Goal: Check status: Check status

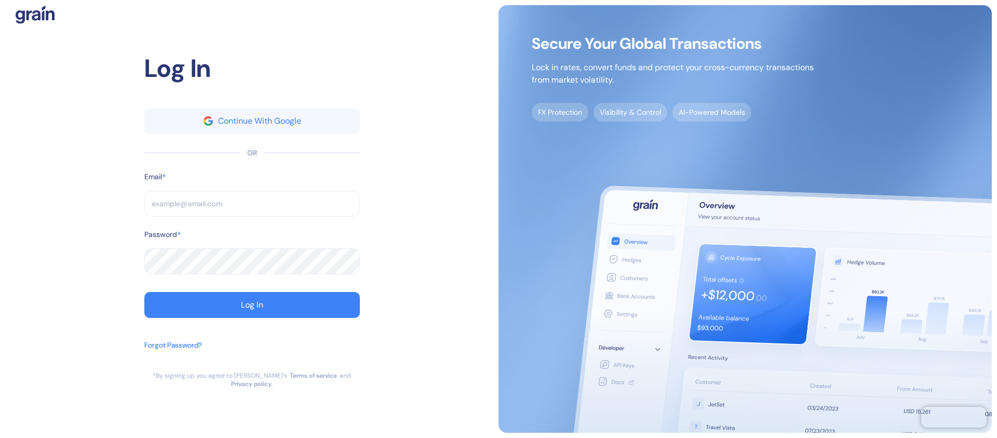
click at [261, 209] on input "text" at bounding box center [252, 204] width 216 height 26
type input "[EMAIL_ADDRESS][DOMAIN_NAME]"
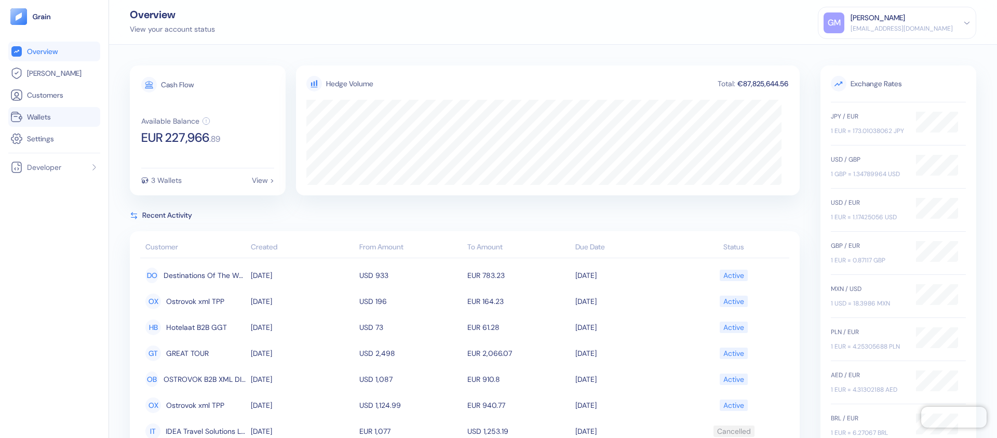
click at [60, 122] on link "Wallets" at bounding box center [54, 117] width 88 height 12
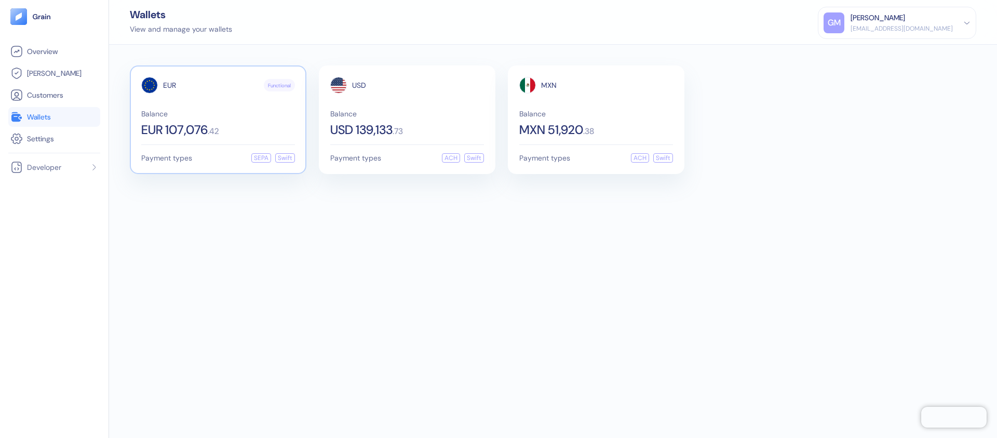
click at [179, 129] on span "EUR 107,076" at bounding box center [174, 130] width 66 height 12
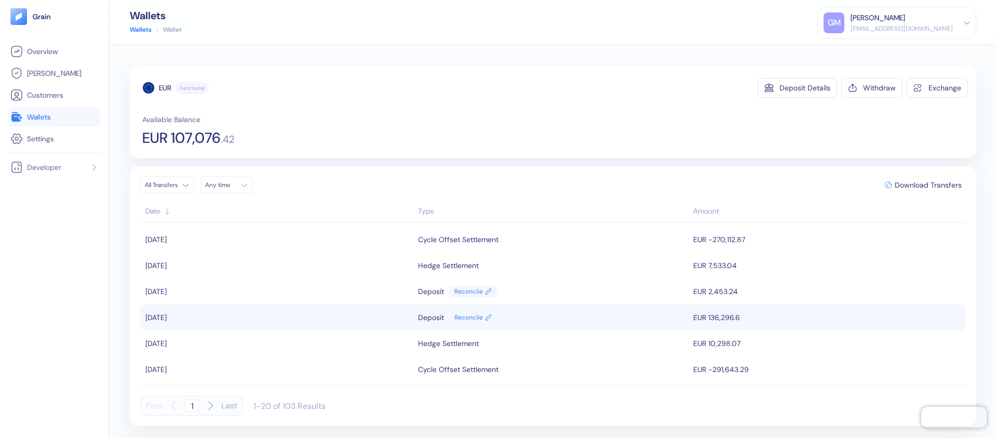
click at [326, 318] on td "[DATE]" at bounding box center [277, 317] width 275 height 26
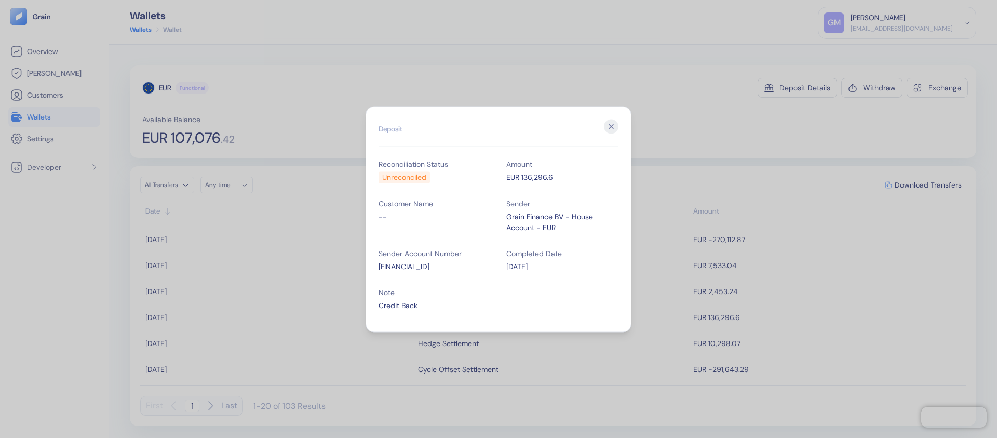
click at [527, 179] on div "EUR 136,296.6" at bounding box center [562, 176] width 112 height 11
copy div "136,296.6"
click at [615, 120] on icon "button" at bounding box center [611, 126] width 15 height 15
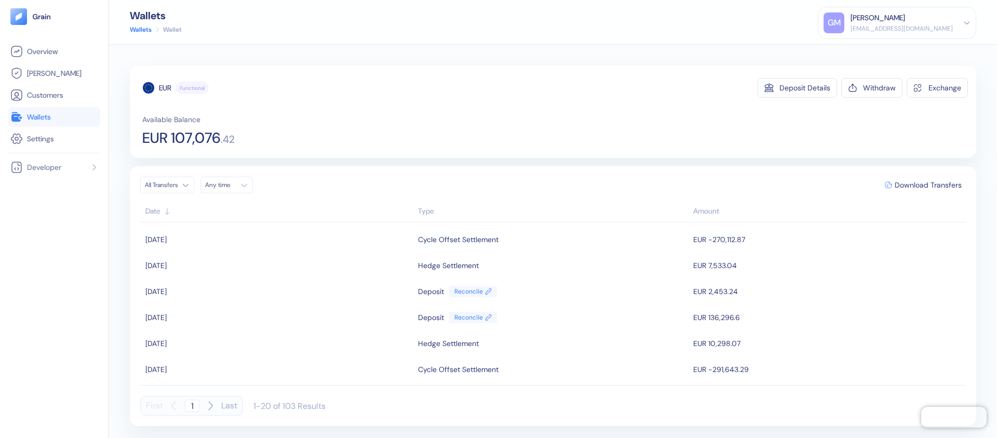
click at [206, 405] on icon "button" at bounding box center [210, 405] width 12 height 12
click at [170, 408] on icon "button" at bounding box center [174, 405] width 12 height 12
click at [213, 404] on icon "button" at bounding box center [210, 405] width 12 height 12
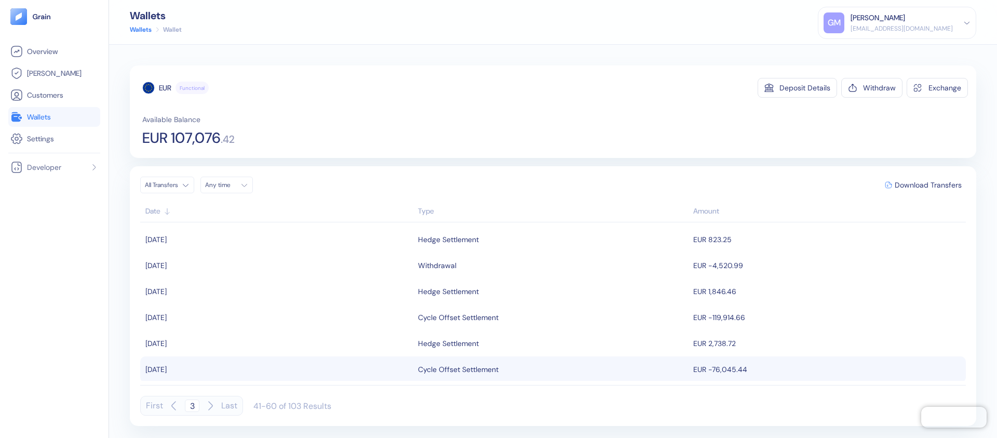
click at [483, 379] on td "Cycle Offset Settlement" at bounding box center [553, 369] width 275 height 26
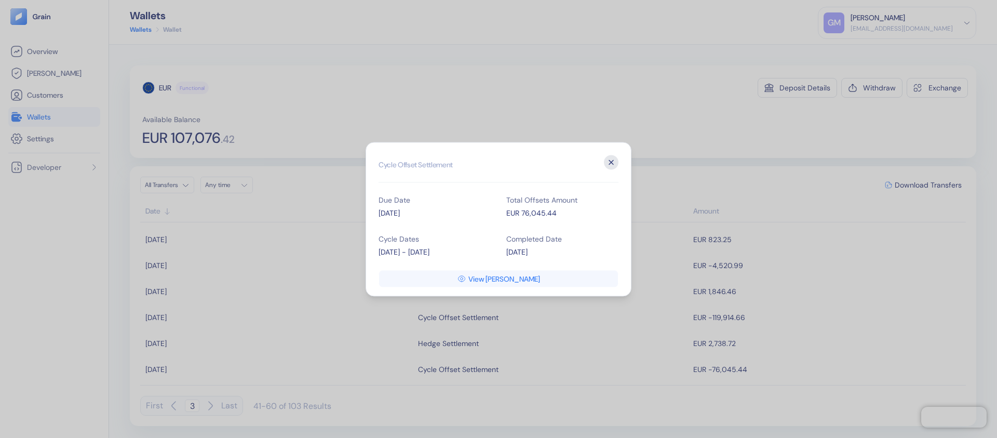
click at [609, 164] on icon "button" at bounding box center [611, 162] width 4 height 4
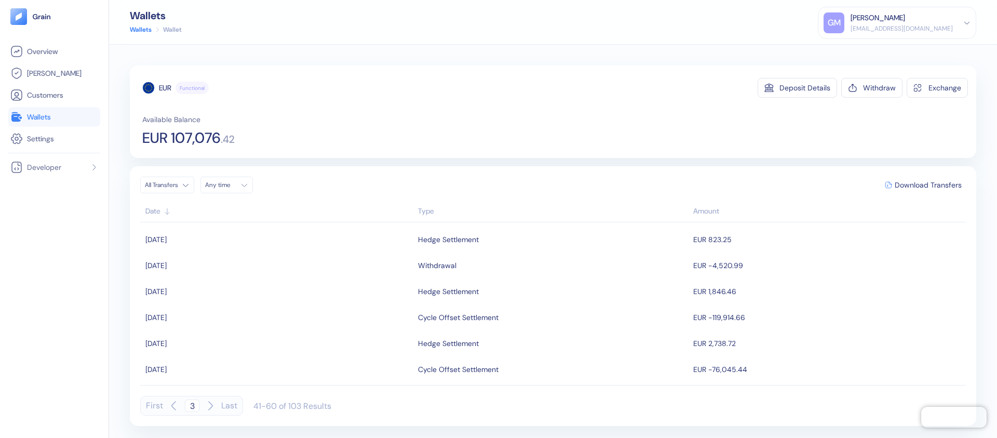
click at [211, 406] on icon "button" at bounding box center [210, 405] width 12 height 12
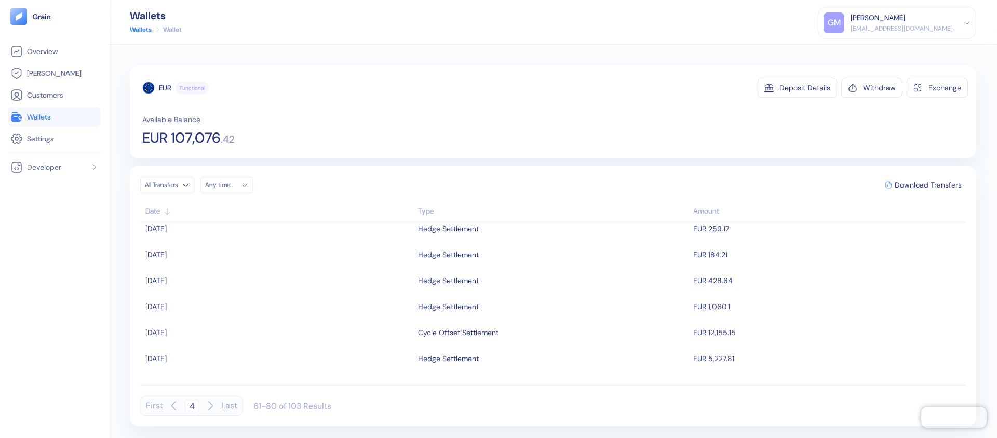
scroll to position [273, 0]
click at [172, 409] on icon "button" at bounding box center [174, 405] width 12 height 12
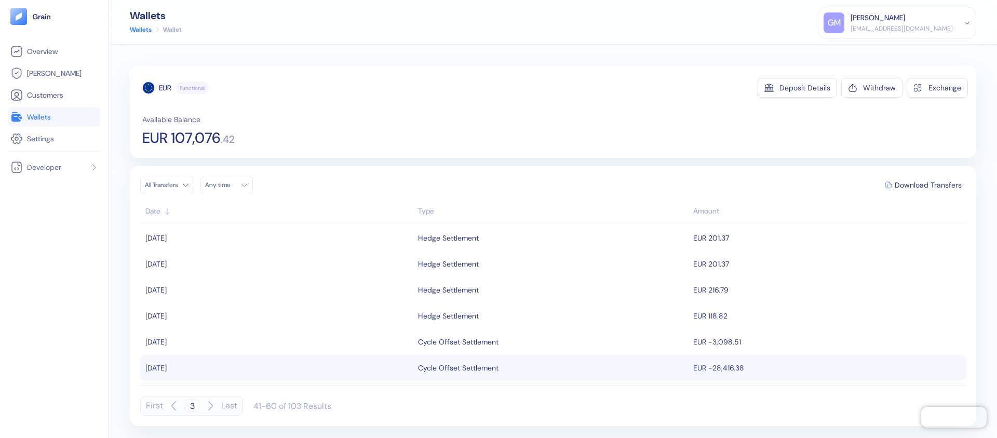
scroll to position [0, 0]
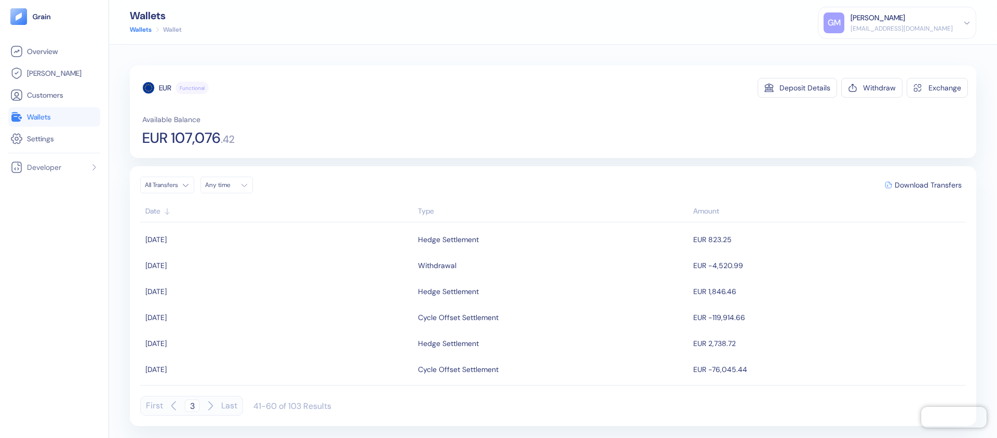
click at [176, 411] on icon "button" at bounding box center [174, 405] width 12 height 12
click at [173, 410] on icon "button" at bounding box center [174, 405] width 12 height 12
type input "1"
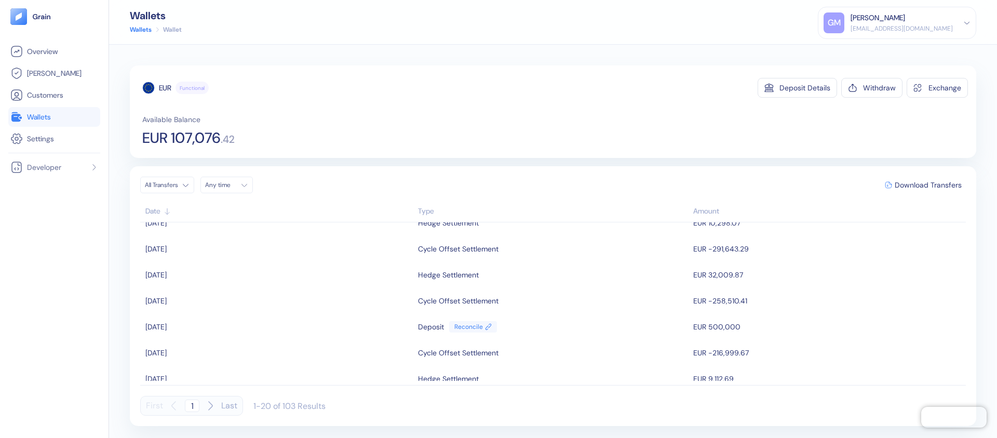
scroll to position [365, 0]
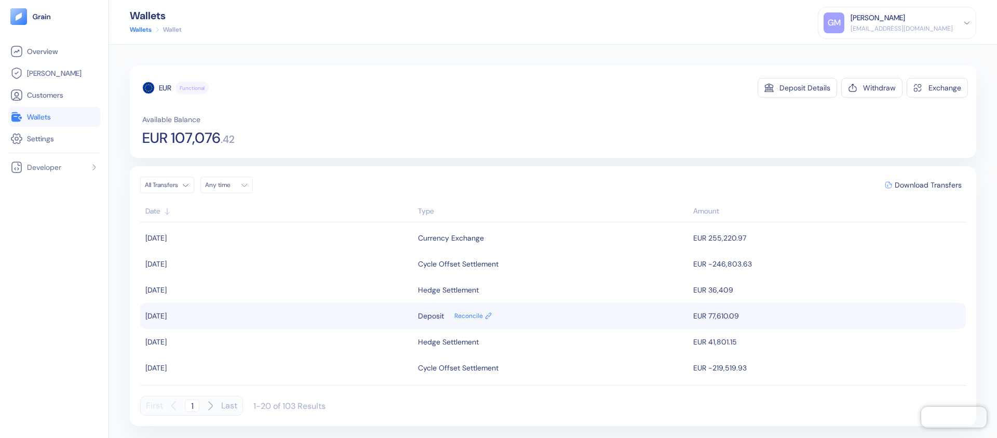
click at [275, 310] on td "[DATE]" at bounding box center [277, 316] width 275 height 26
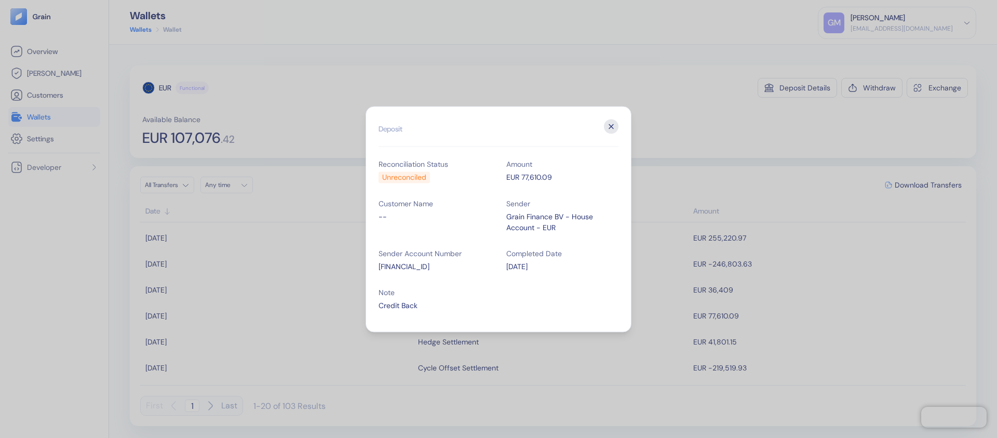
click at [612, 128] on icon "button" at bounding box center [611, 126] width 15 height 15
